Goal: Transaction & Acquisition: Purchase product/service

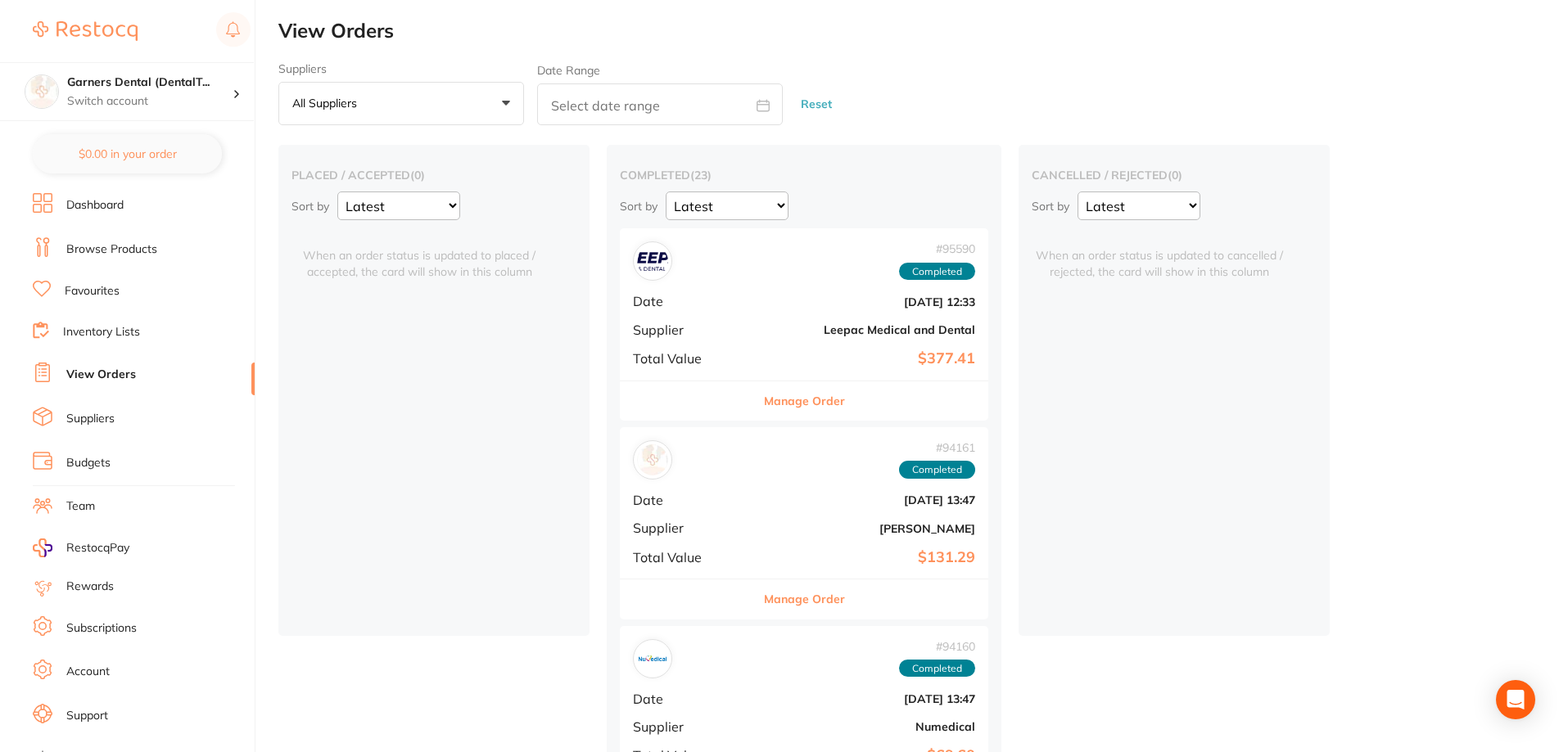
click at [108, 426] on link "Suppliers" at bounding box center [90, 419] width 48 height 17
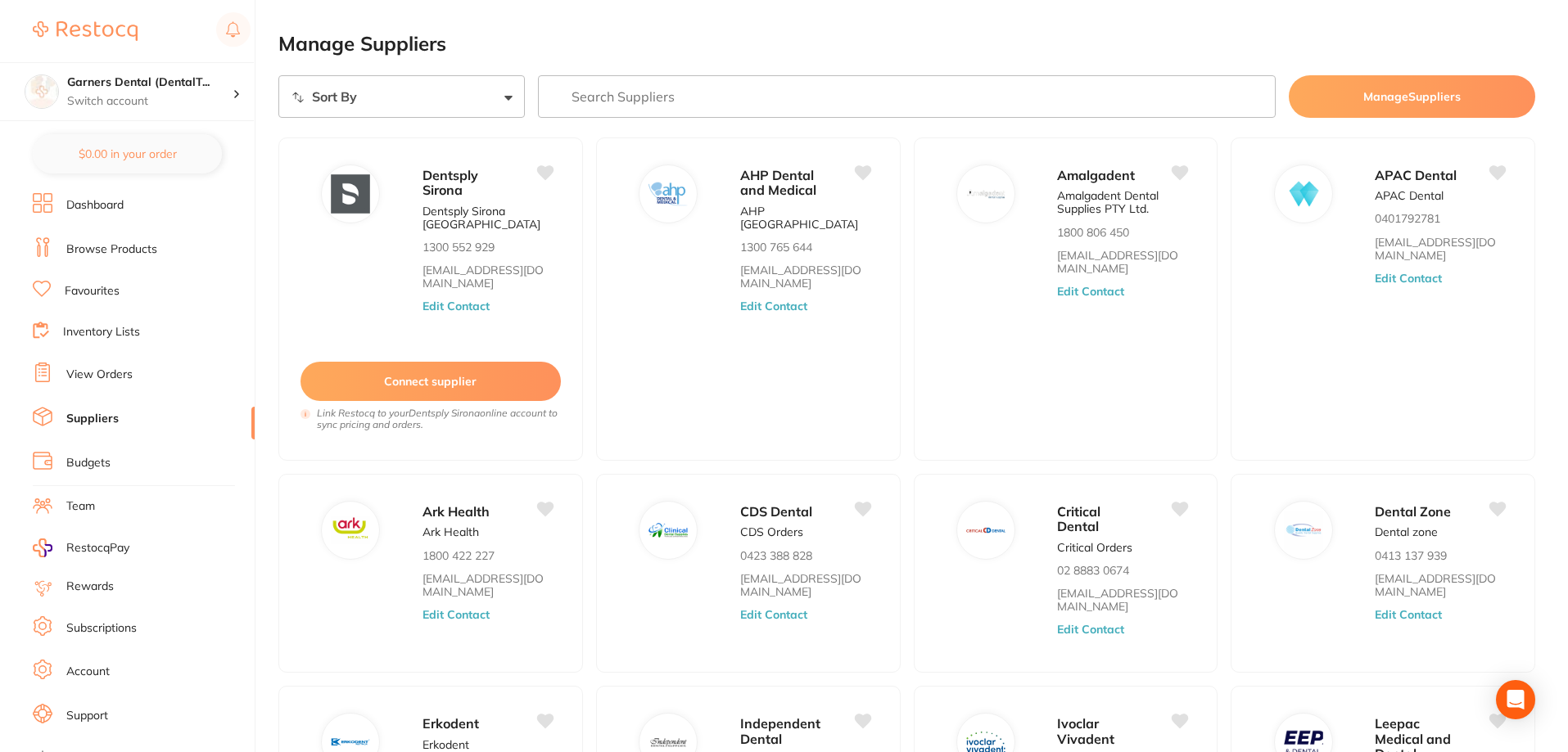
click at [120, 248] on link "Browse Products" at bounding box center [112, 250] width 91 height 17
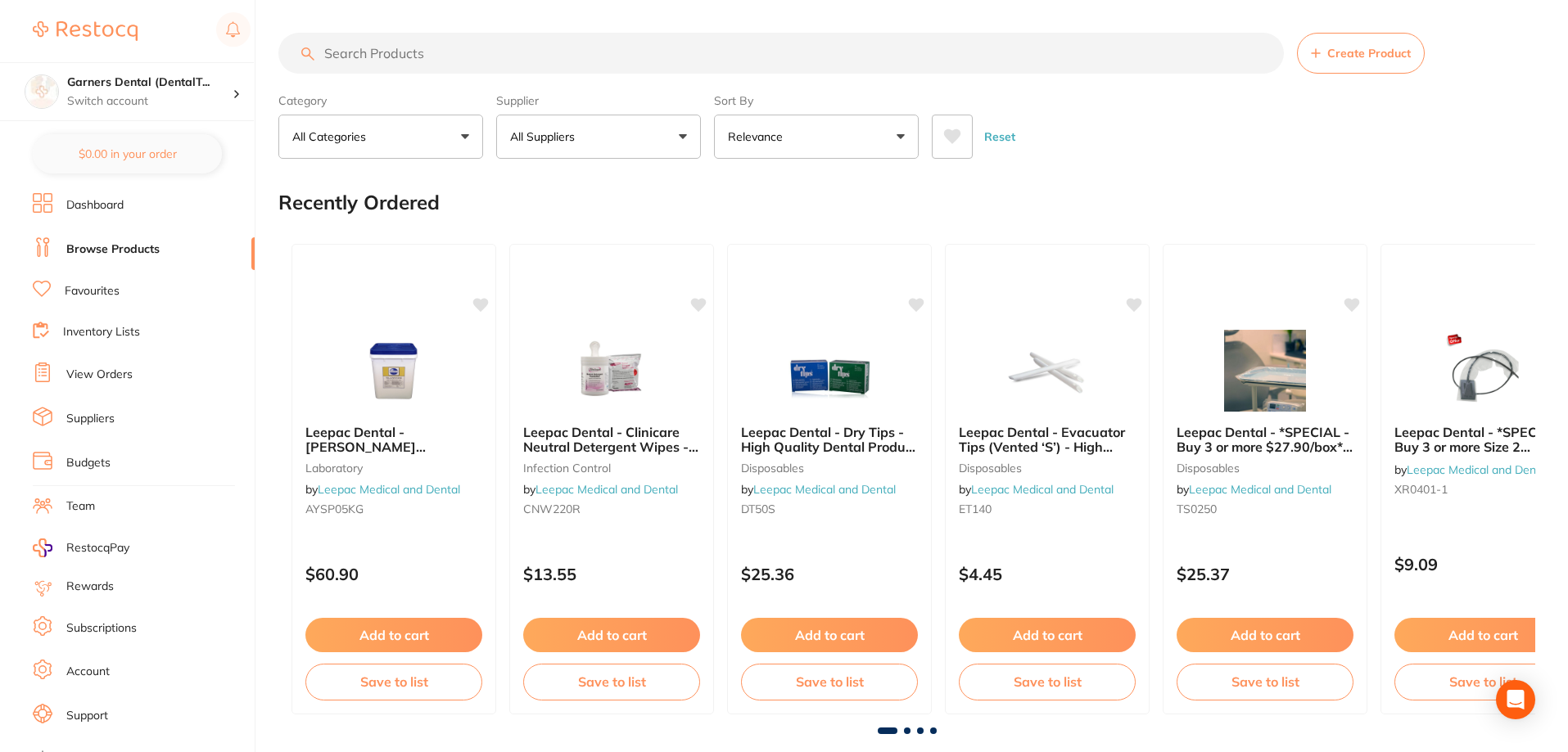
click at [633, 62] on input "search" at bounding box center [781, 53] width 1006 height 41
type input "polanight"
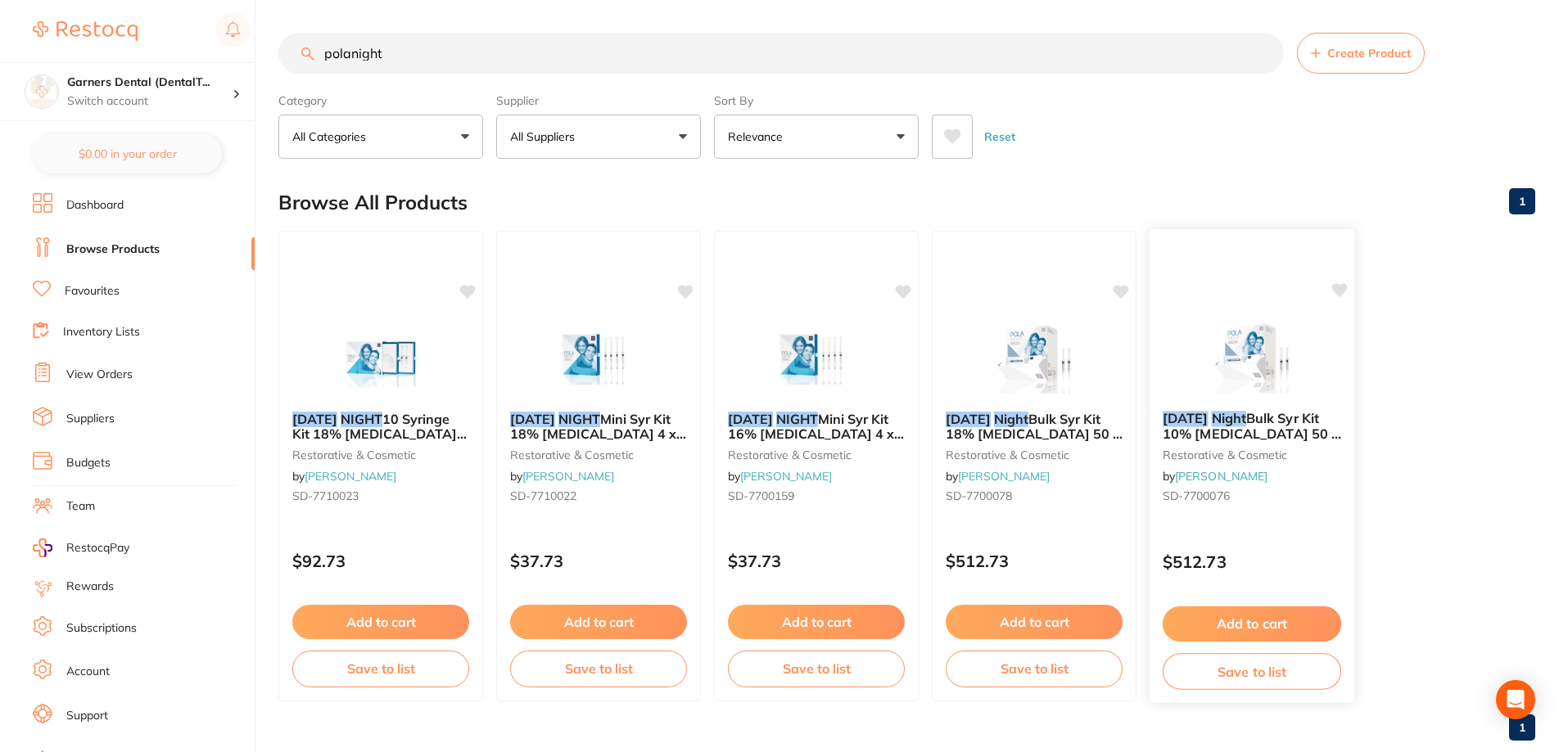
click at [1267, 333] on img at bounding box center [1251, 357] width 107 height 83
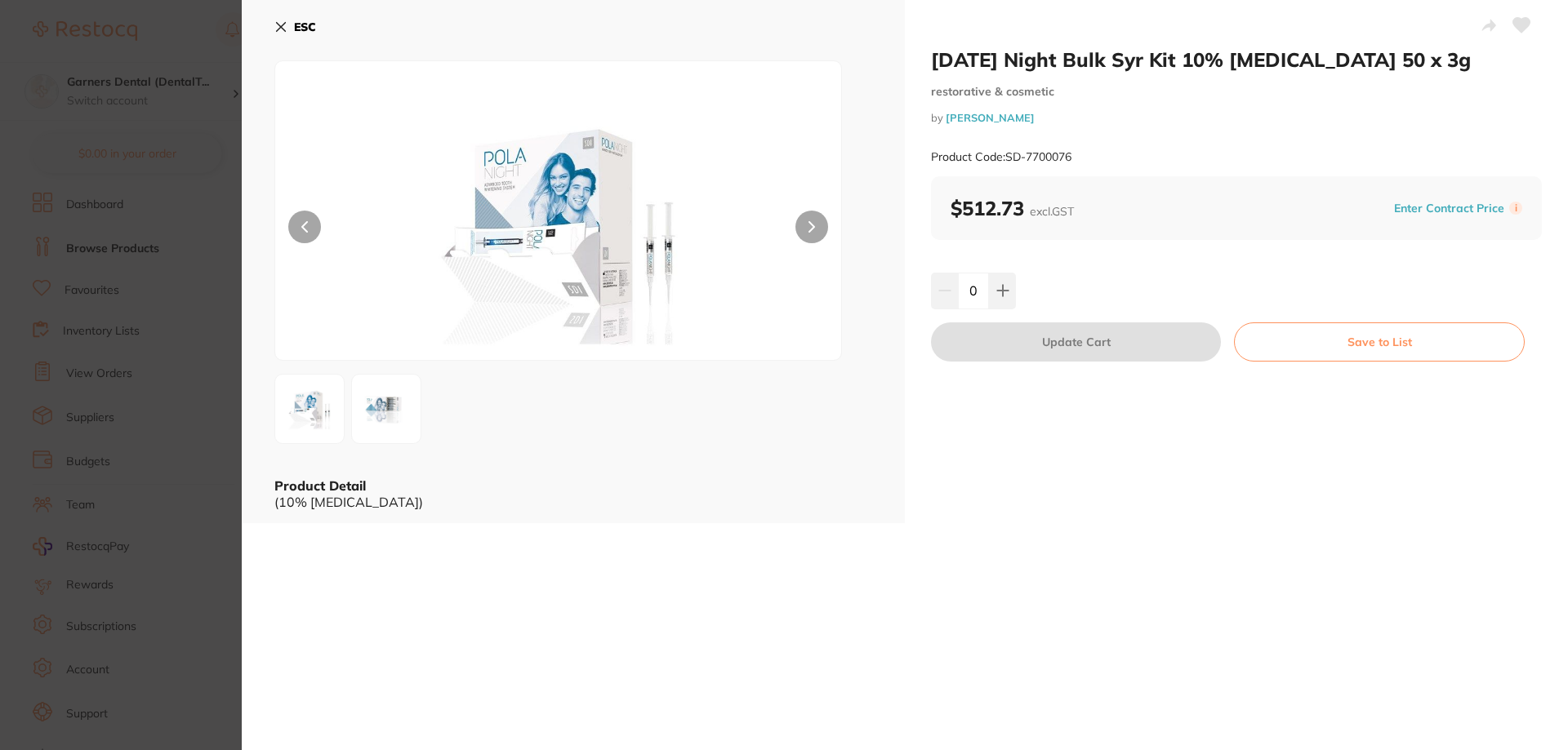
click at [310, 26] on b "ESC" at bounding box center [305, 27] width 22 height 15
